Goal: Task Accomplishment & Management: Use online tool/utility

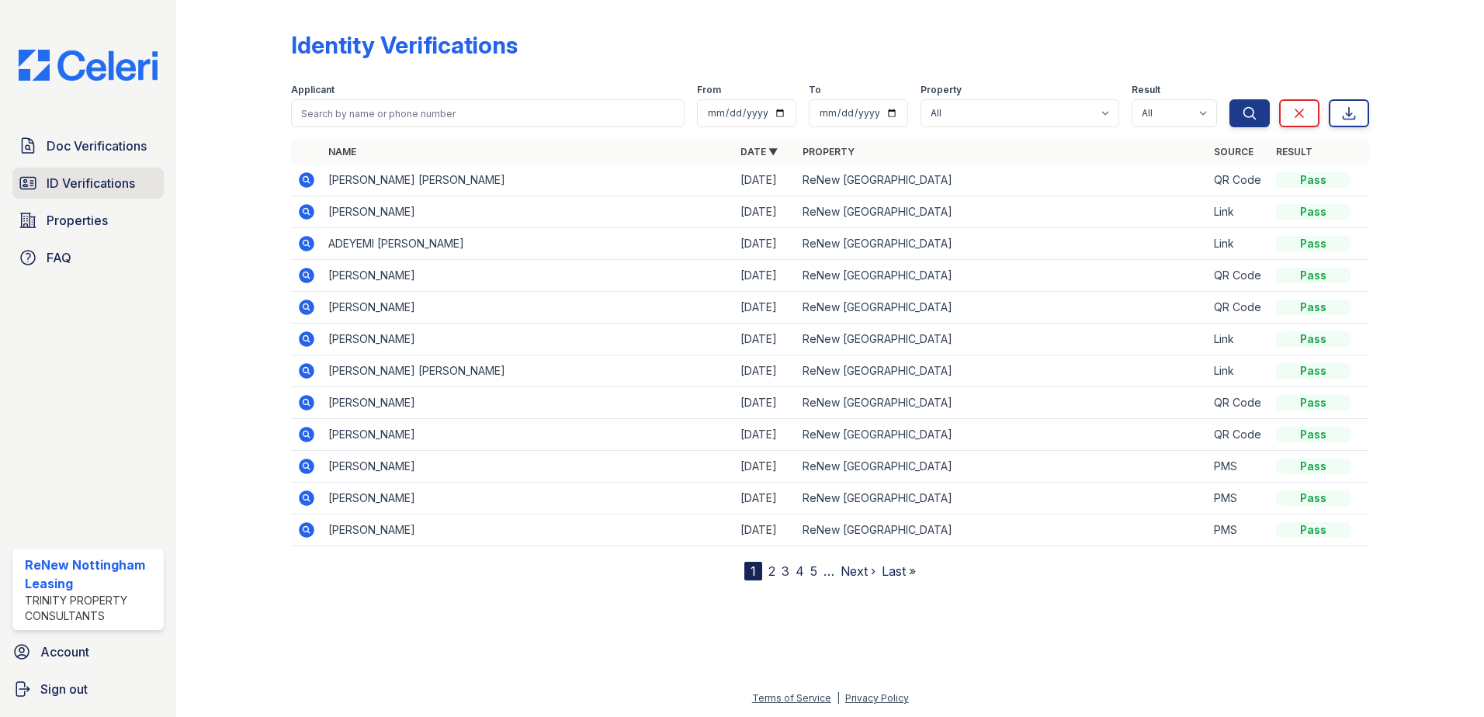
click at [63, 171] on link "ID Verifications" at bounding box center [87, 183] width 151 height 31
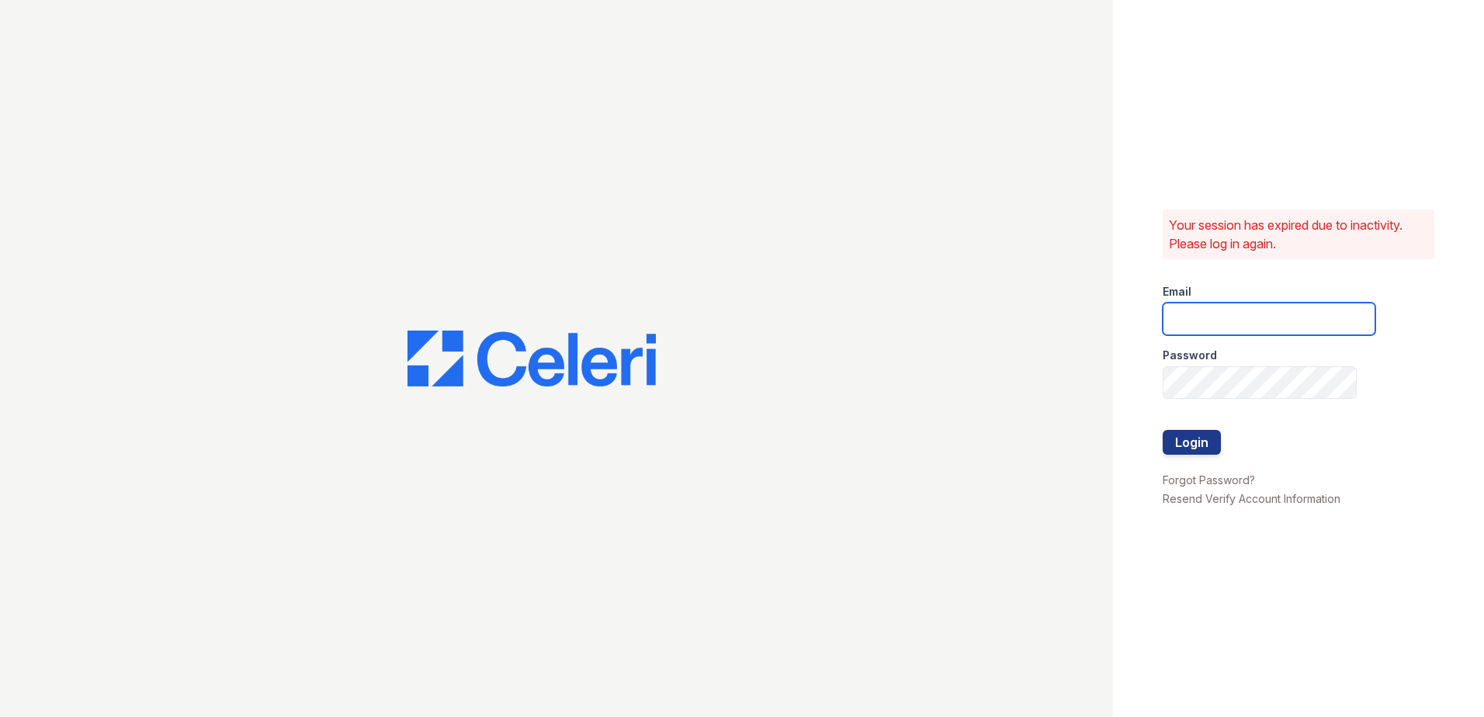
type input "[EMAIL_ADDRESS][DOMAIN_NAME]"
click at [1188, 439] on button "Login" at bounding box center [1191, 442] width 58 height 25
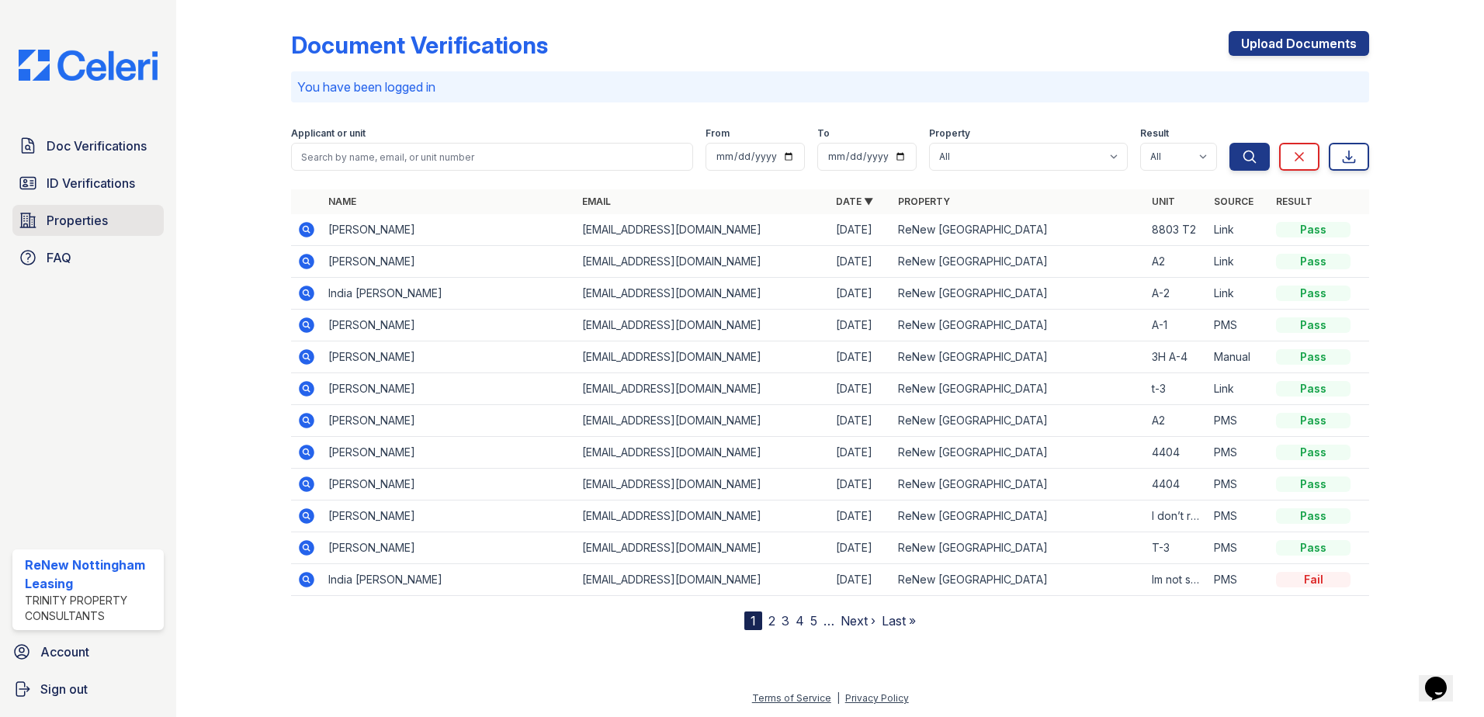
click at [110, 226] on link "Properties" at bounding box center [87, 220] width 151 height 31
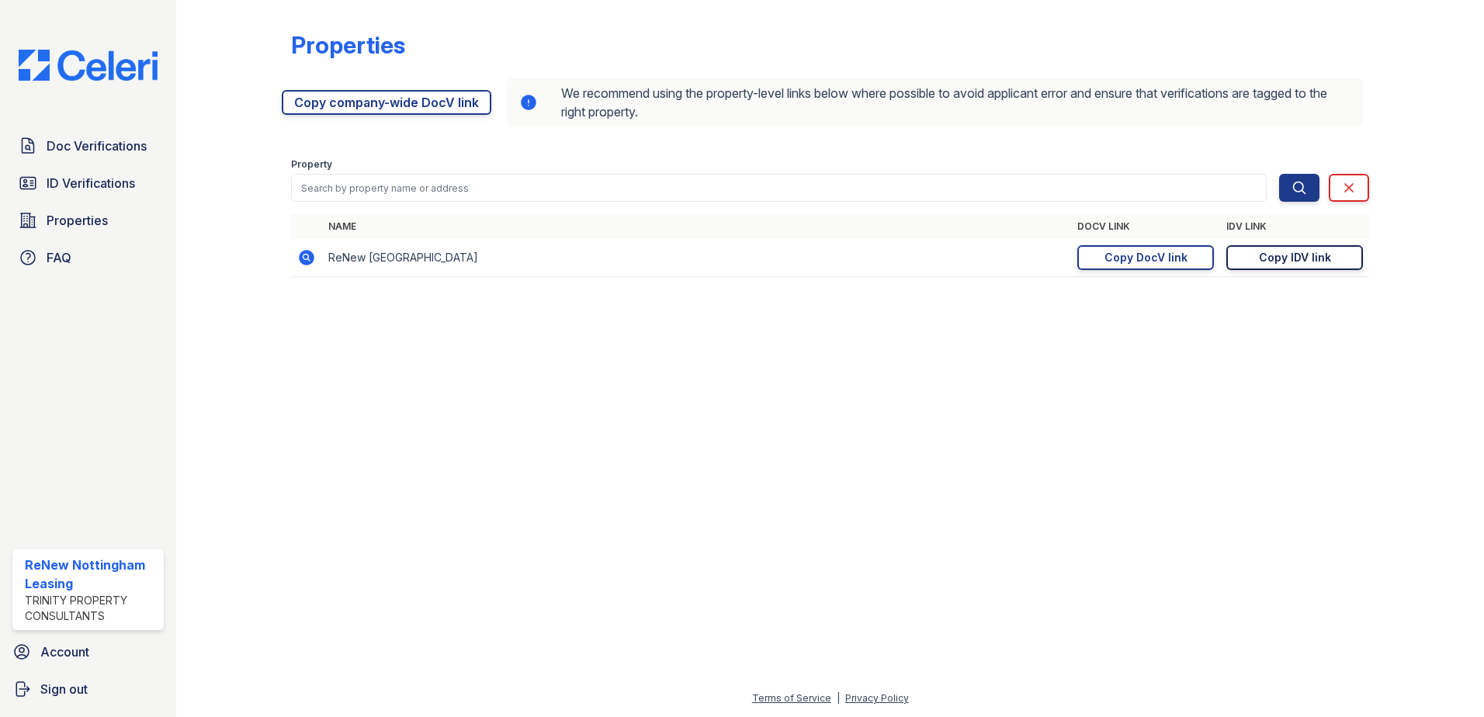
click at [1309, 264] on div "Copy IDV link" at bounding box center [1295, 258] width 72 height 16
